Goal: Information Seeking & Learning: Learn about a topic

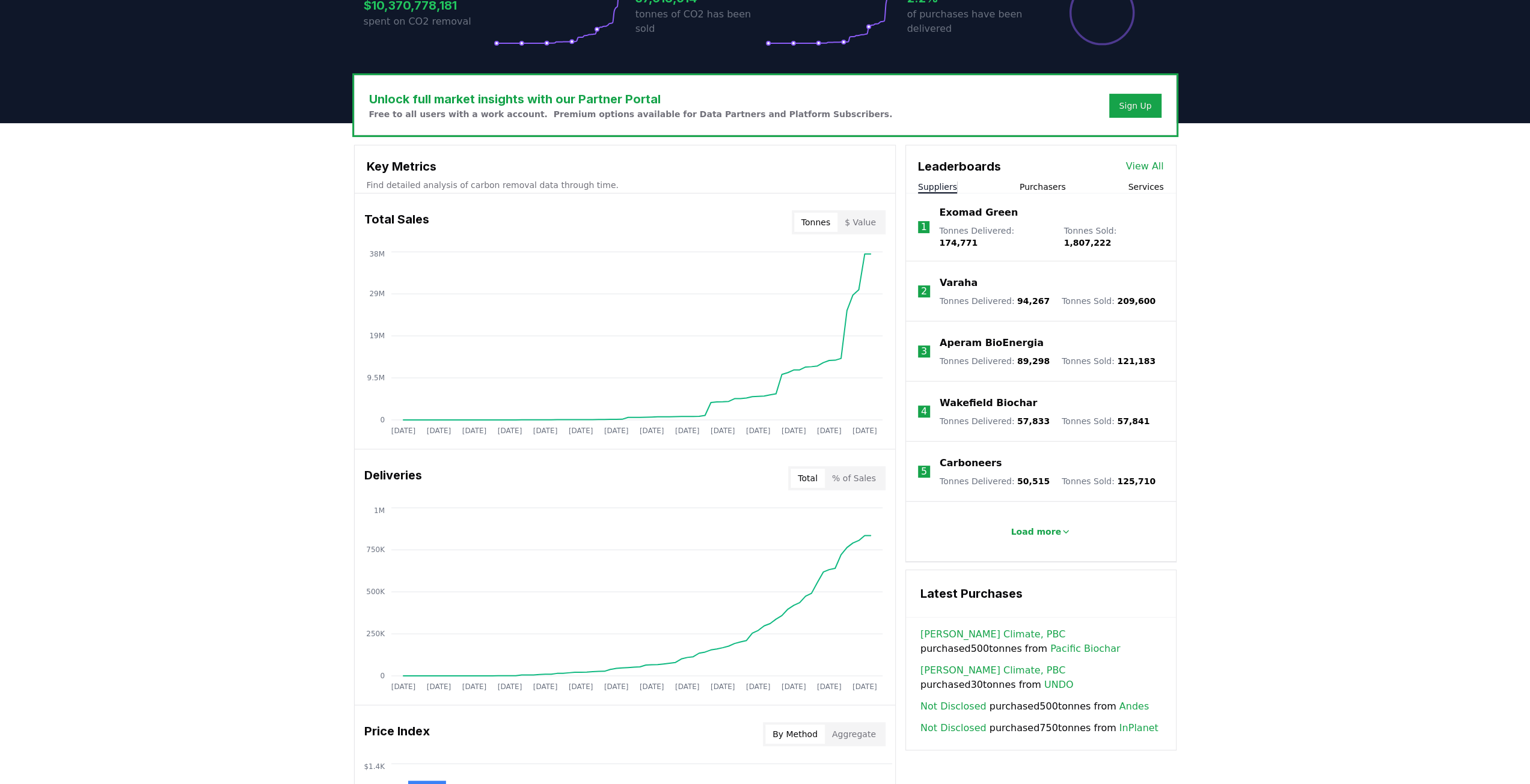
scroll to position [301, 0]
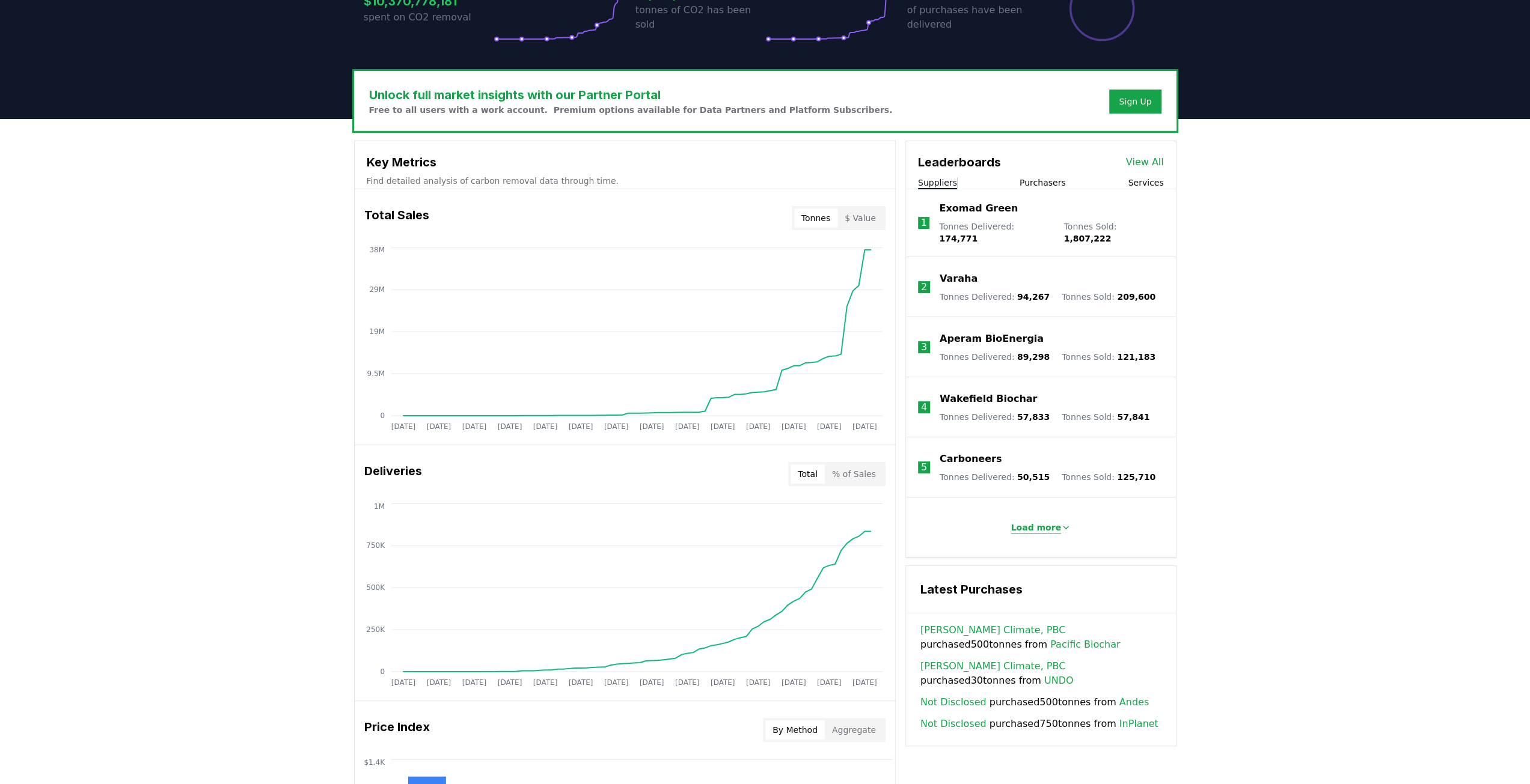
click at [1032, 521] on p "Load more" at bounding box center [1036, 528] width 50 height 12
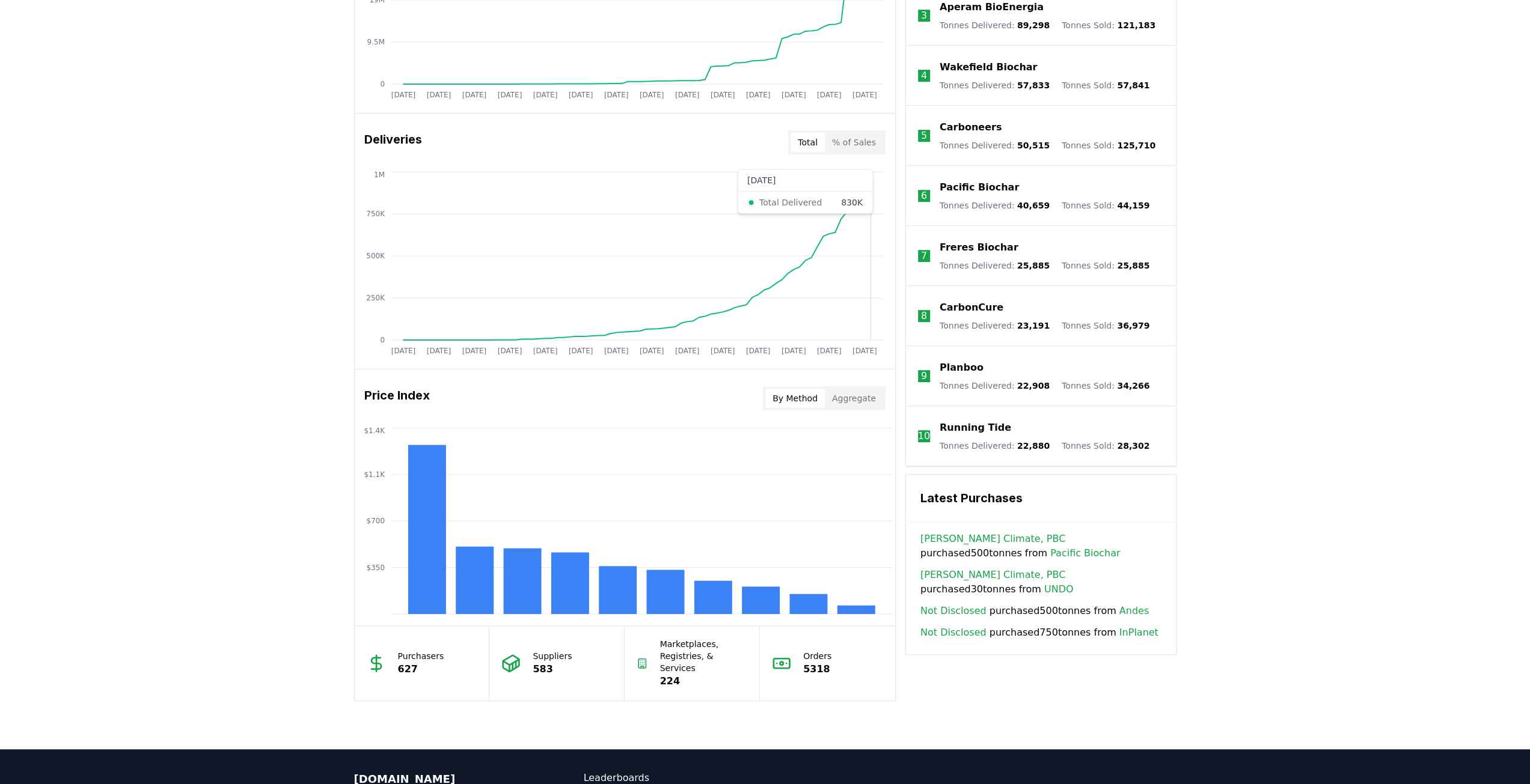
scroll to position [758, 0]
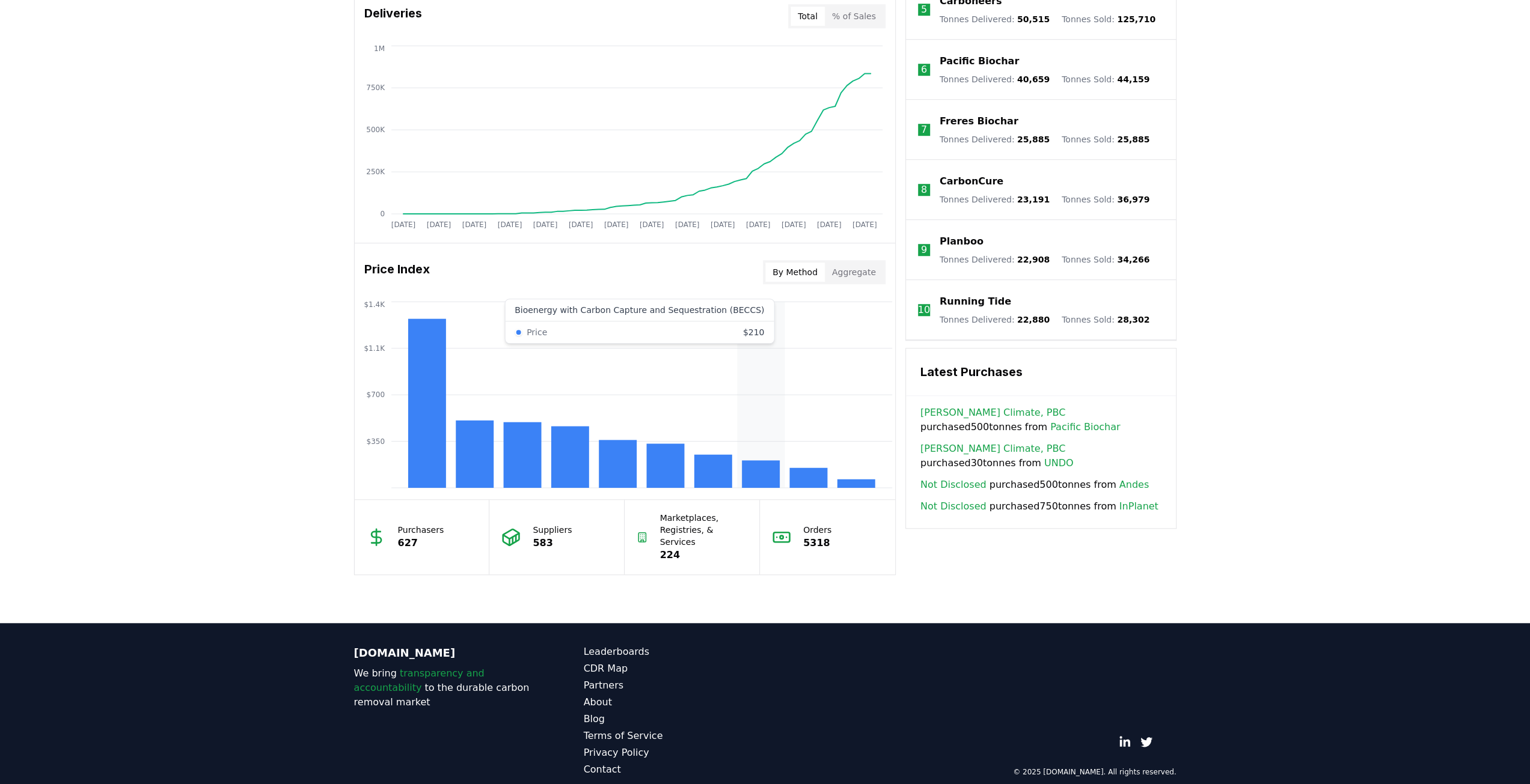
click at [761, 457] on icon "$350 $700 $1.1K $1.4K" at bounding box center [625, 394] width 540 height 192
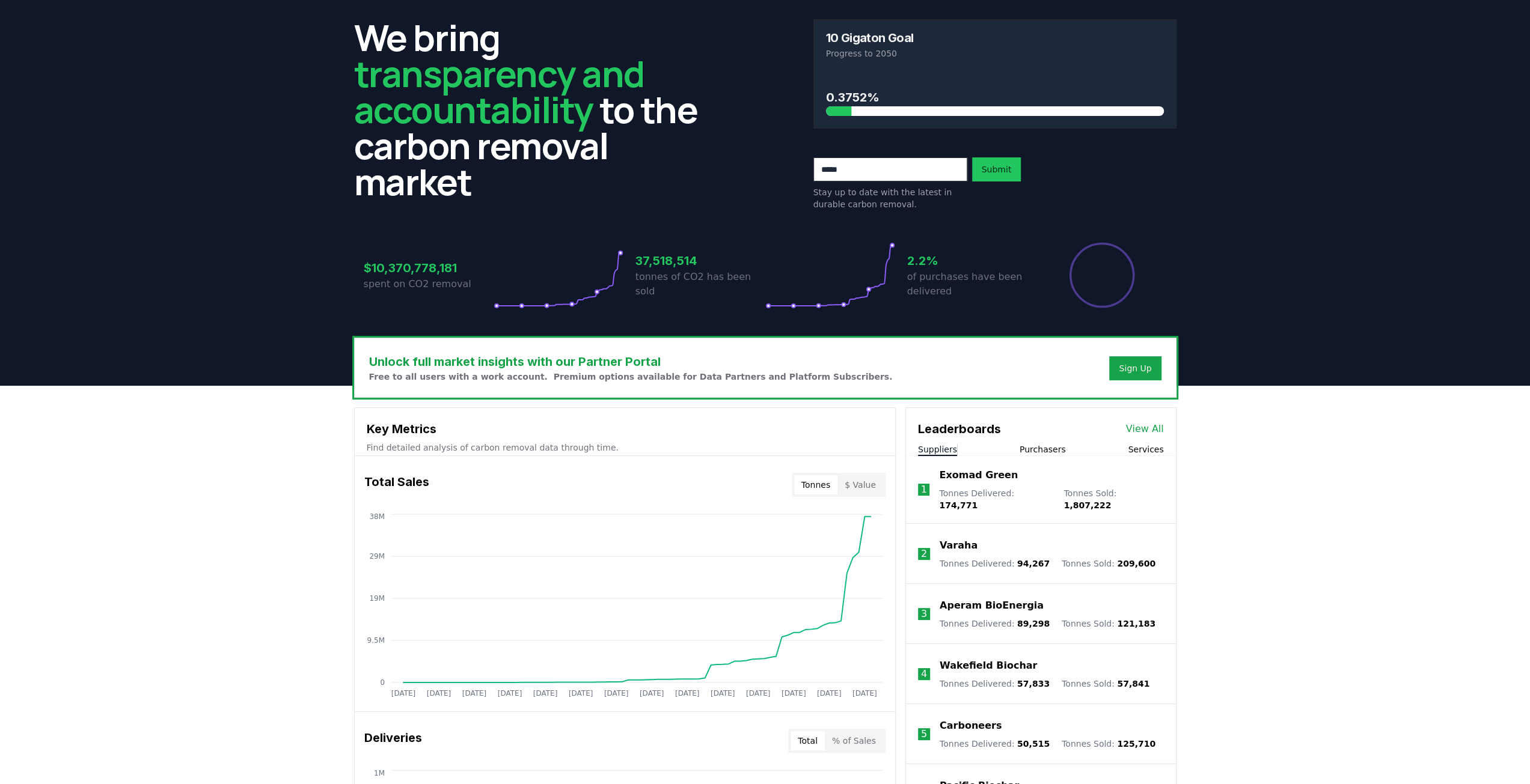
scroll to position [0, 0]
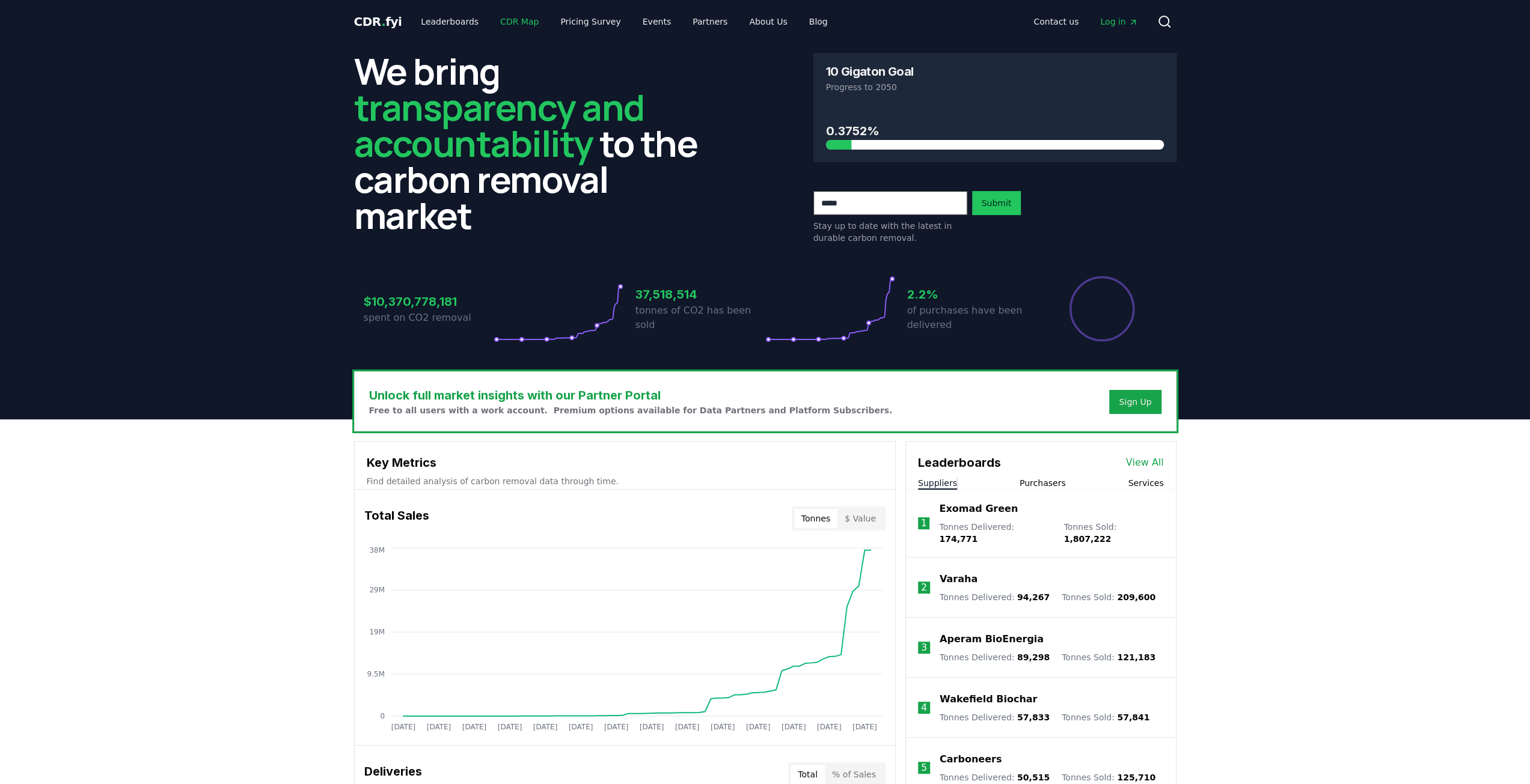
click at [515, 22] on link "CDR Map" at bounding box center [519, 22] width 57 height 22
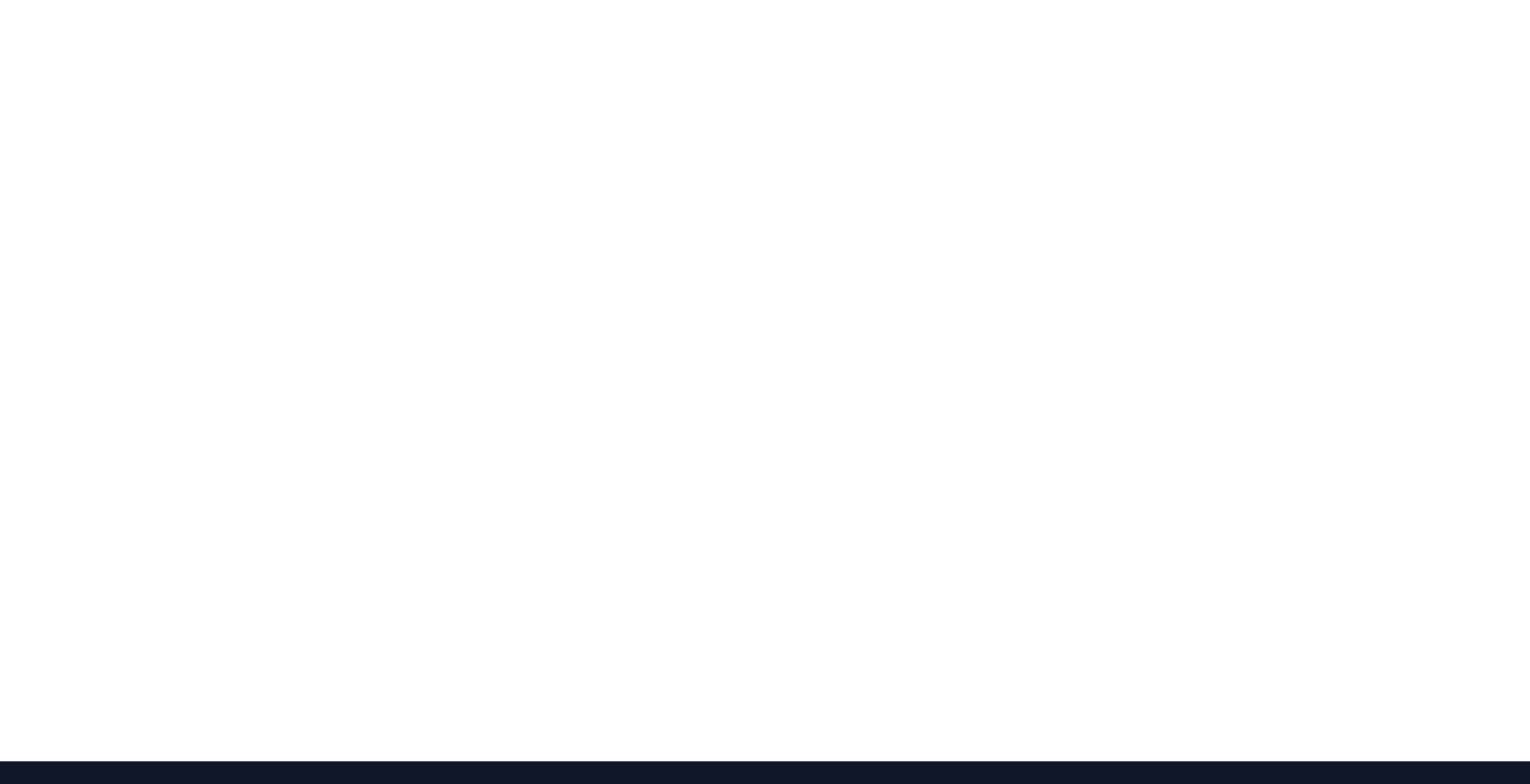
scroll to position [173, 0]
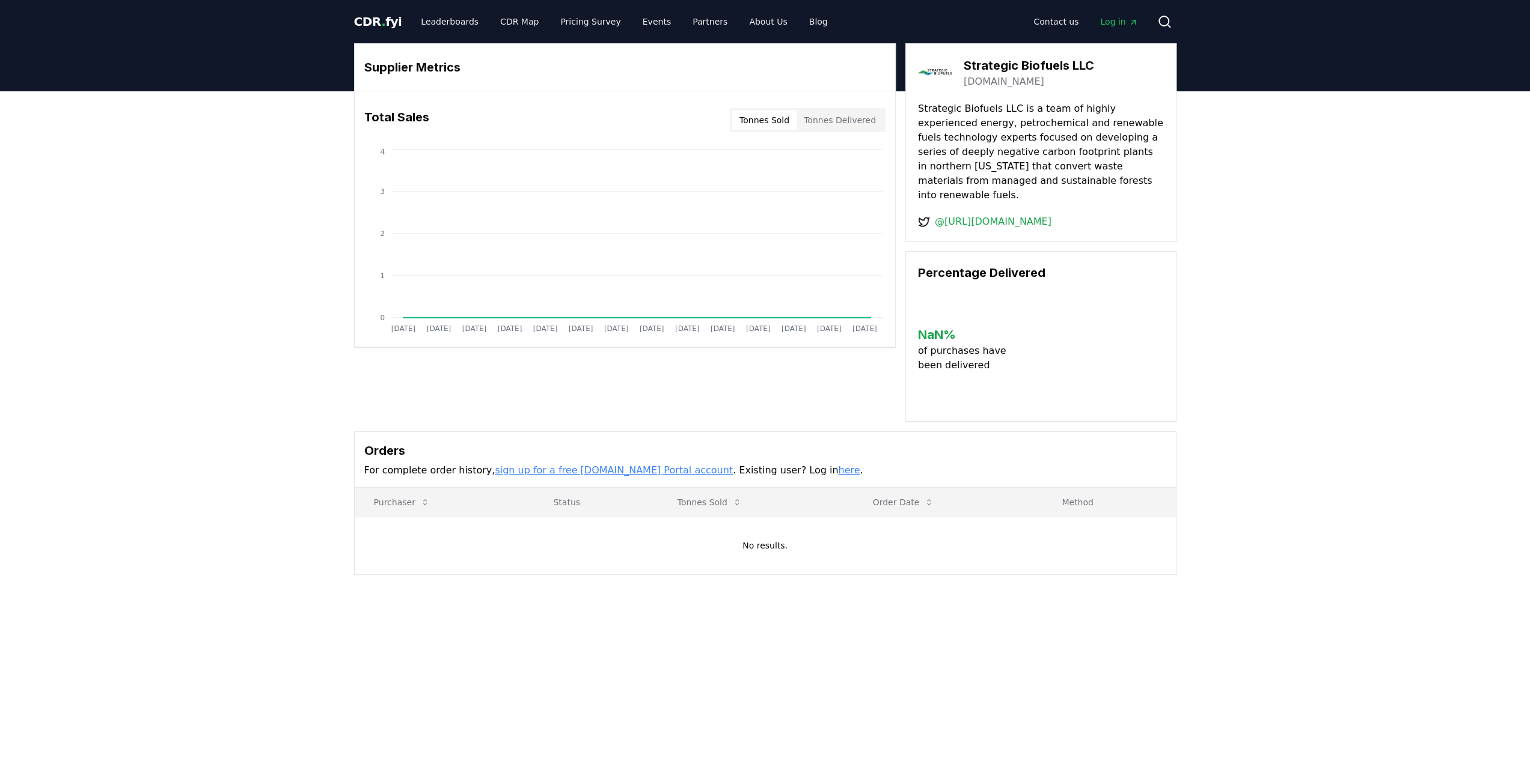
click at [850, 125] on button "Tonnes Delivered" at bounding box center [840, 120] width 87 height 19
click at [768, 121] on button "Tonnes Sold" at bounding box center [764, 120] width 64 height 19
drag, startPoint x: 999, startPoint y: 112, endPoint x: 987, endPoint y: 163, distance: 52.4
click at [987, 163] on p "Strategic Biofuels LLC is a team of highly experienced energy, petrochemical an…" at bounding box center [1040, 152] width 246 height 101
click at [1015, 167] on p "Strategic Biofuels LLC is a team of highly experienced energy, petrochemical an…" at bounding box center [1040, 152] width 246 height 101
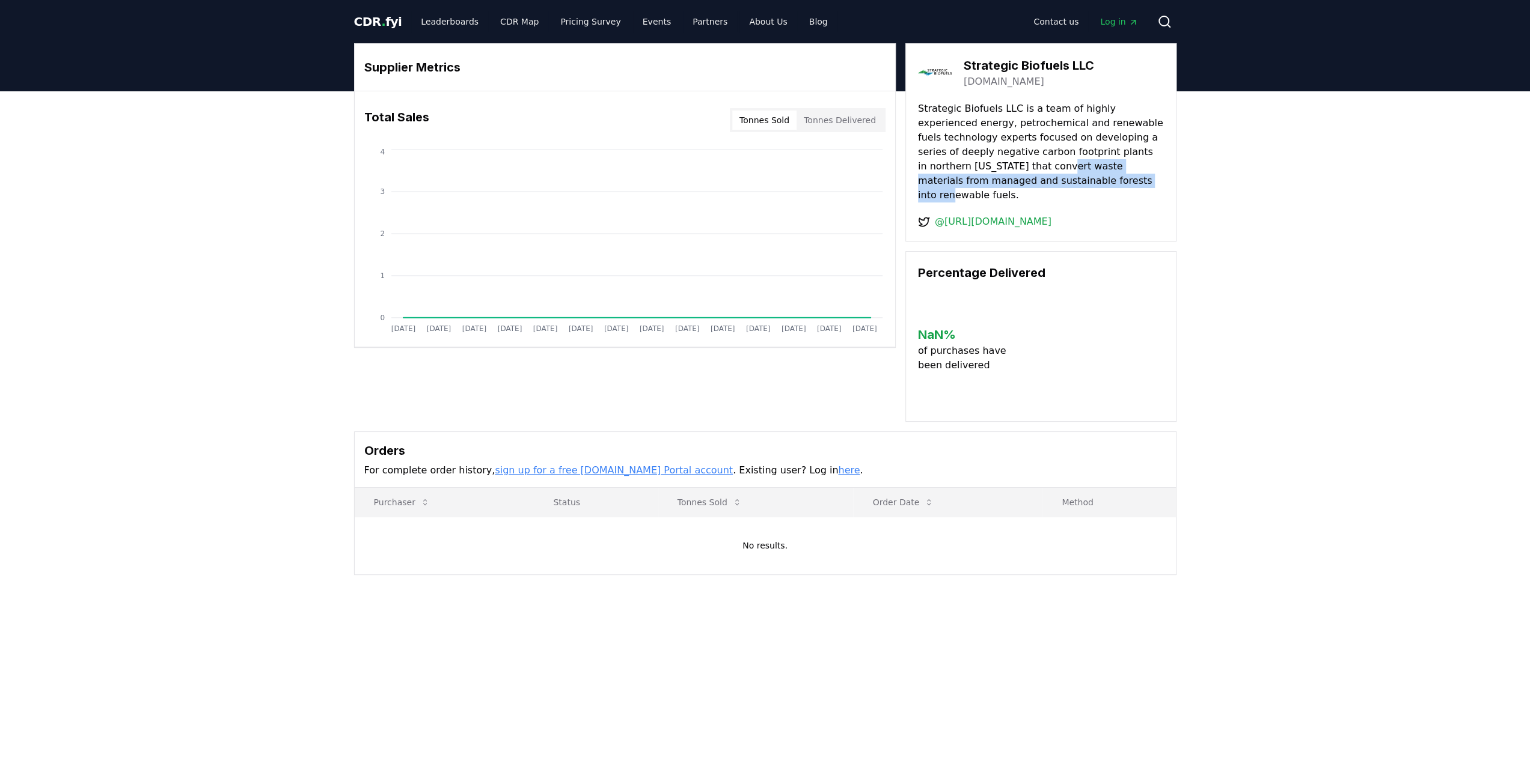
drag, startPoint x: 965, startPoint y: 166, endPoint x: 1045, endPoint y: 176, distance: 80.6
click at [1042, 176] on p "Strategic Biofuels LLC is a team of highly experienced energy, petrochemical an…" at bounding box center [1040, 152] width 246 height 101
click at [1046, 176] on p "Strategic Biofuels LLC is a team of highly experienced energy, petrochemical an…" at bounding box center [1040, 152] width 246 height 101
click at [829, 123] on button "Tonnes Delivered" at bounding box center [840, 120] width 87 height 19
